Goal: Task Accomplishment & Management: Manage account settings

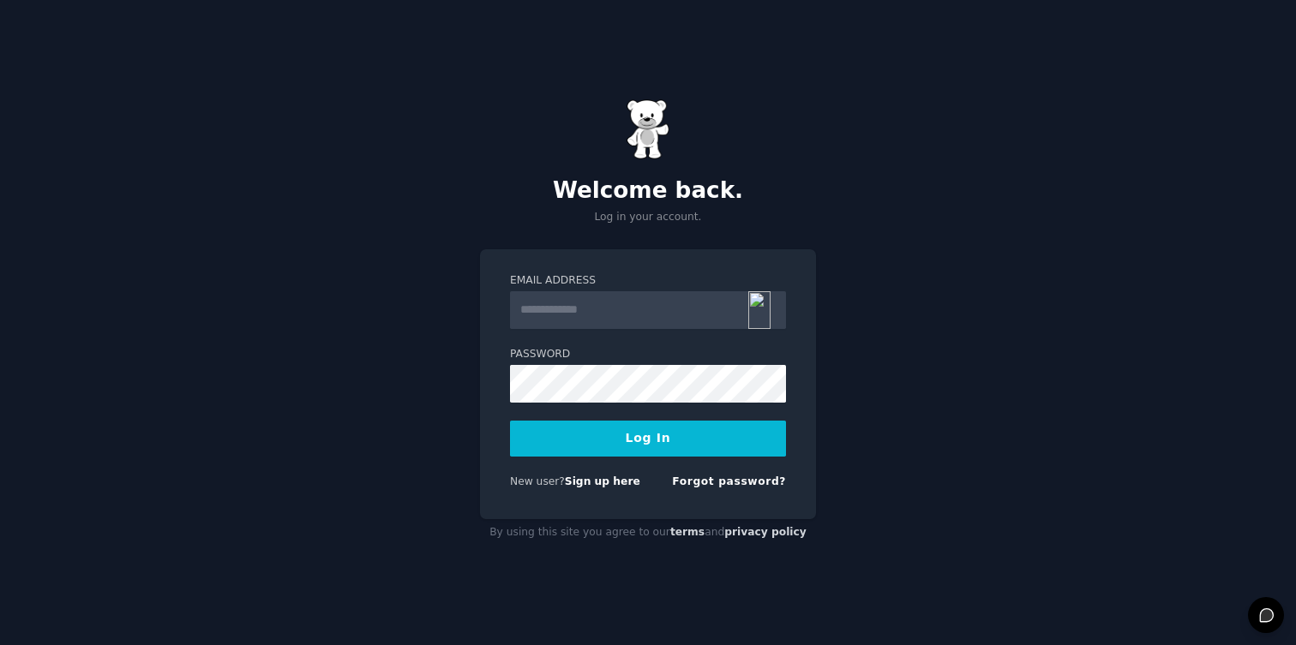
click at [635, 302] on input "Email Address" at bounding box center [648, 310] width 276 height 38
click at [768, 310] on img at bounding box center [759, 310] width 22 height 38
click at [755, 389] on div at bounding box center [648, 384] width 276 height 38
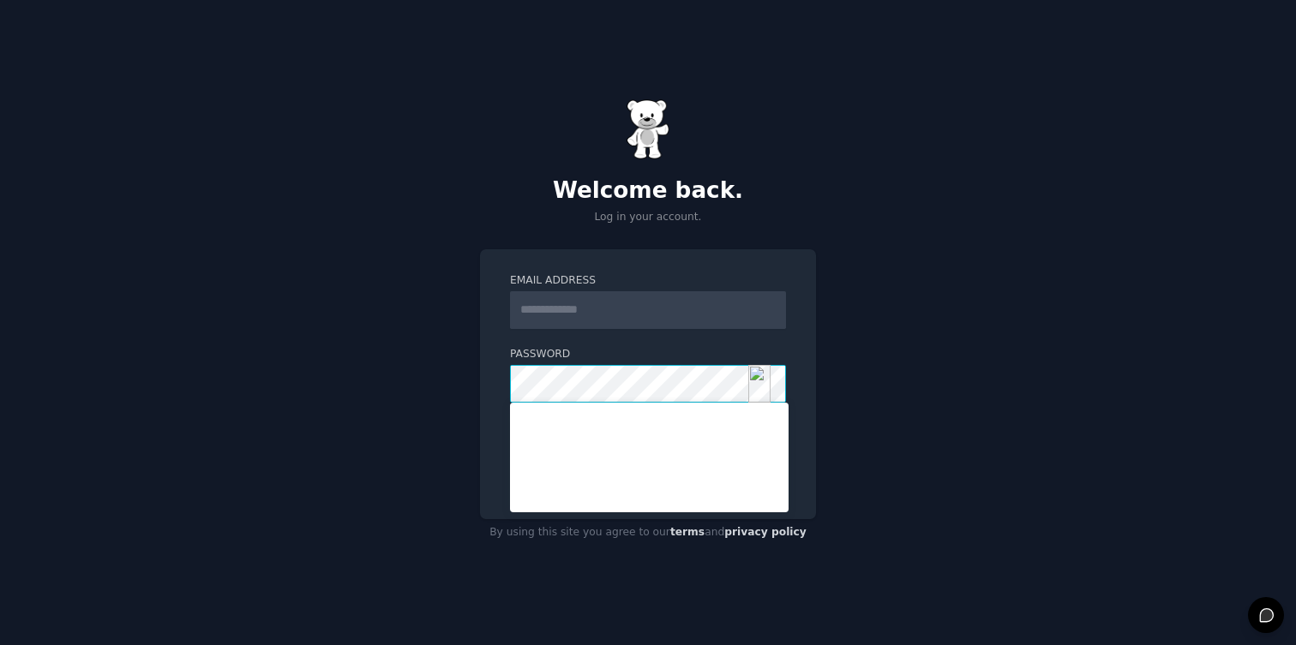
type input "**********"
